Goal: Transaction & Acquisition: Purchase product/service

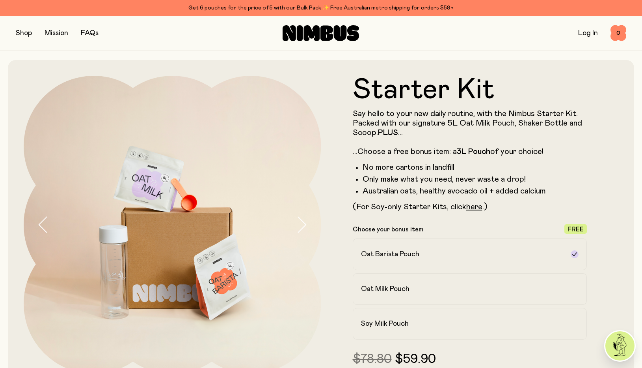
click at [26, 33] on button "button" at bounding box center [24, 33] width 16 height 11
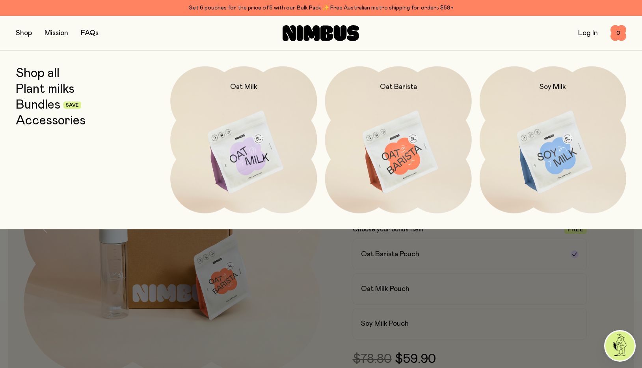
click at [299, 8] on div "Get 6 pouches for the price of 5 with our Bulk Pack ✨ Free Australian metro shi…" at bounding box center [321, 7] width 611 height 9
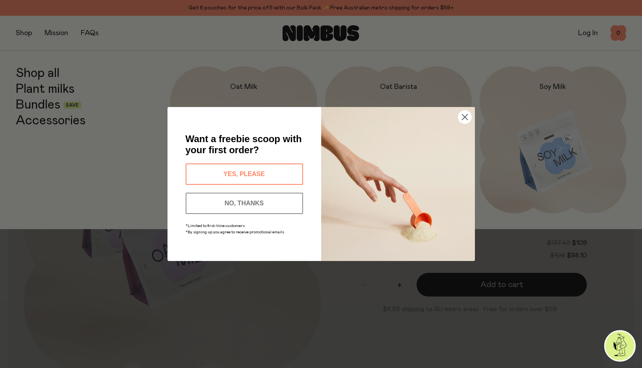
click at [264, 203] on button "NO, THANKS" at bounding box center [245, 202] width 118 height 21
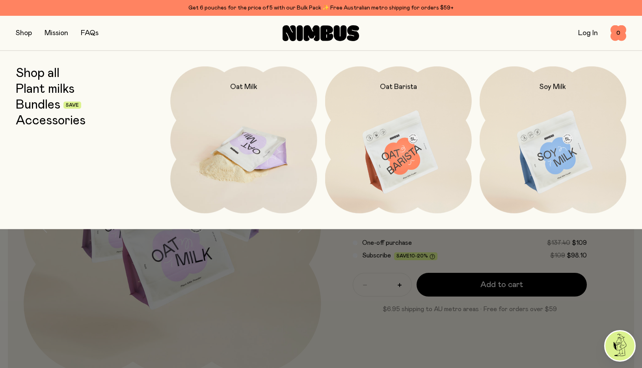
click at [260, 166] on img at bounding box center [243, 152] width 147 height 172
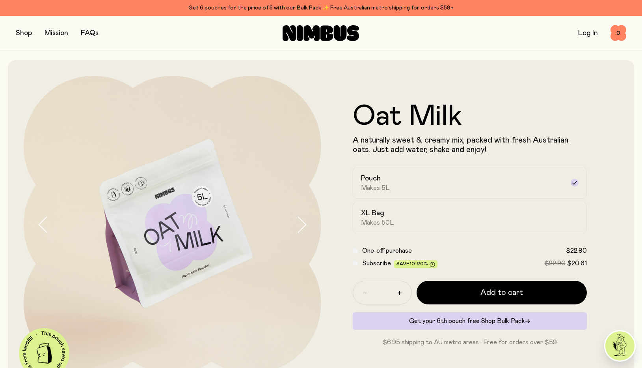
click at [508, 321] on span "Shop Bulk Pack" at bounding box center [503, 320] width 44 height 6
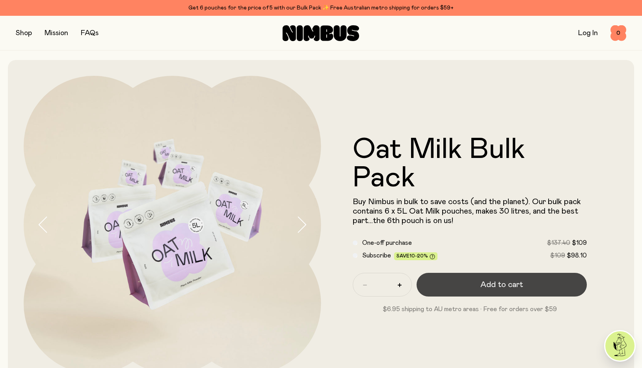
click at [505, 286] on span "Add to cart" at bounding box center [502, 284] width 43 height 11
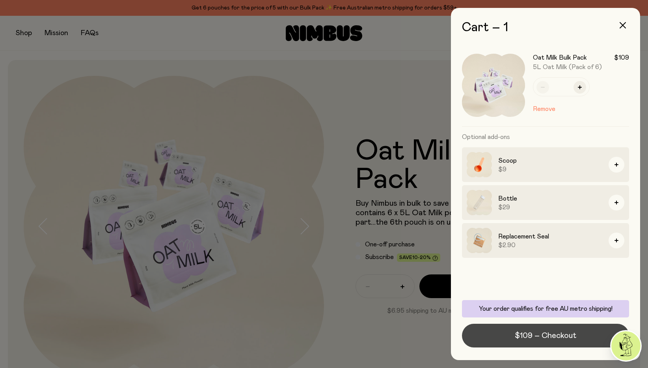
click at [557, 336] on span "$109 – Checkout" at bounding box center [546, 335] width 62 height 11
